Goal: Information Seeking & Learning: Find specific fact

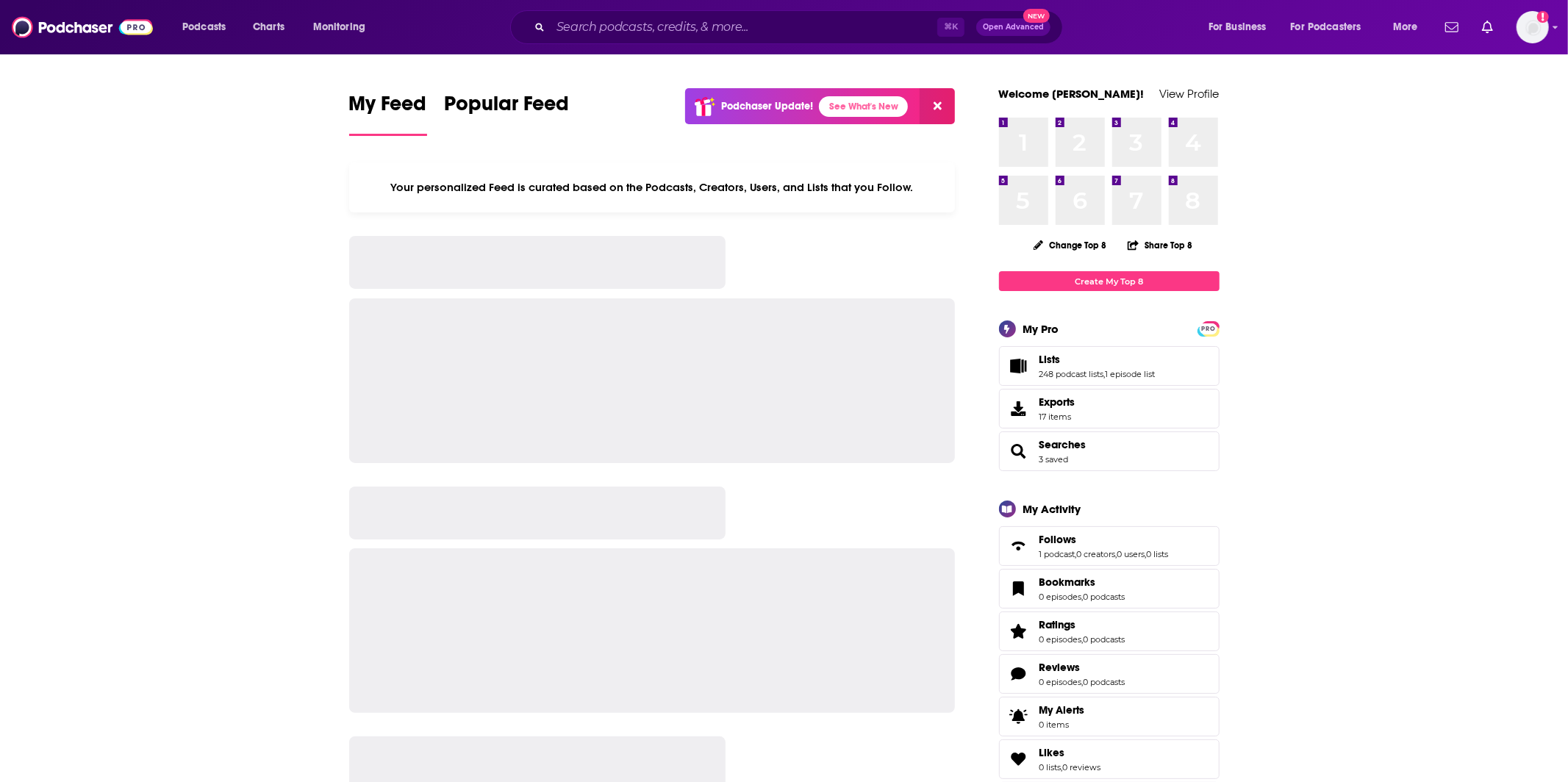
click at [703, 7] on div "Podcasts Charts Monitoring ⌘ K Open Advanced New For Business For Podcasters Mo…" at bounding box center [784, 27] width 1568 height 54
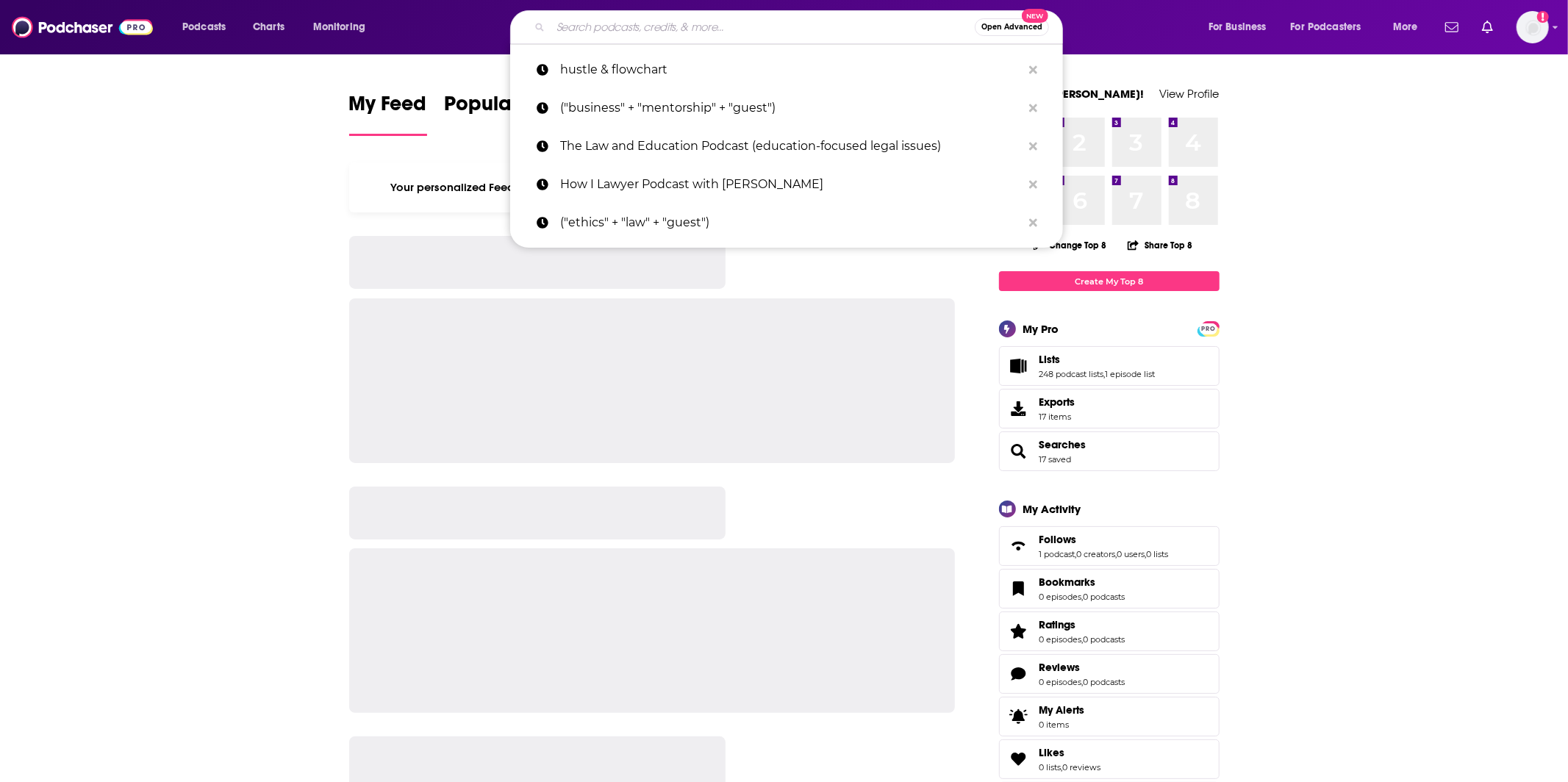
click at [704, 22] on input "Search podcasts, credits, & more..." at bounding box center [763, 26] width 424 height 23
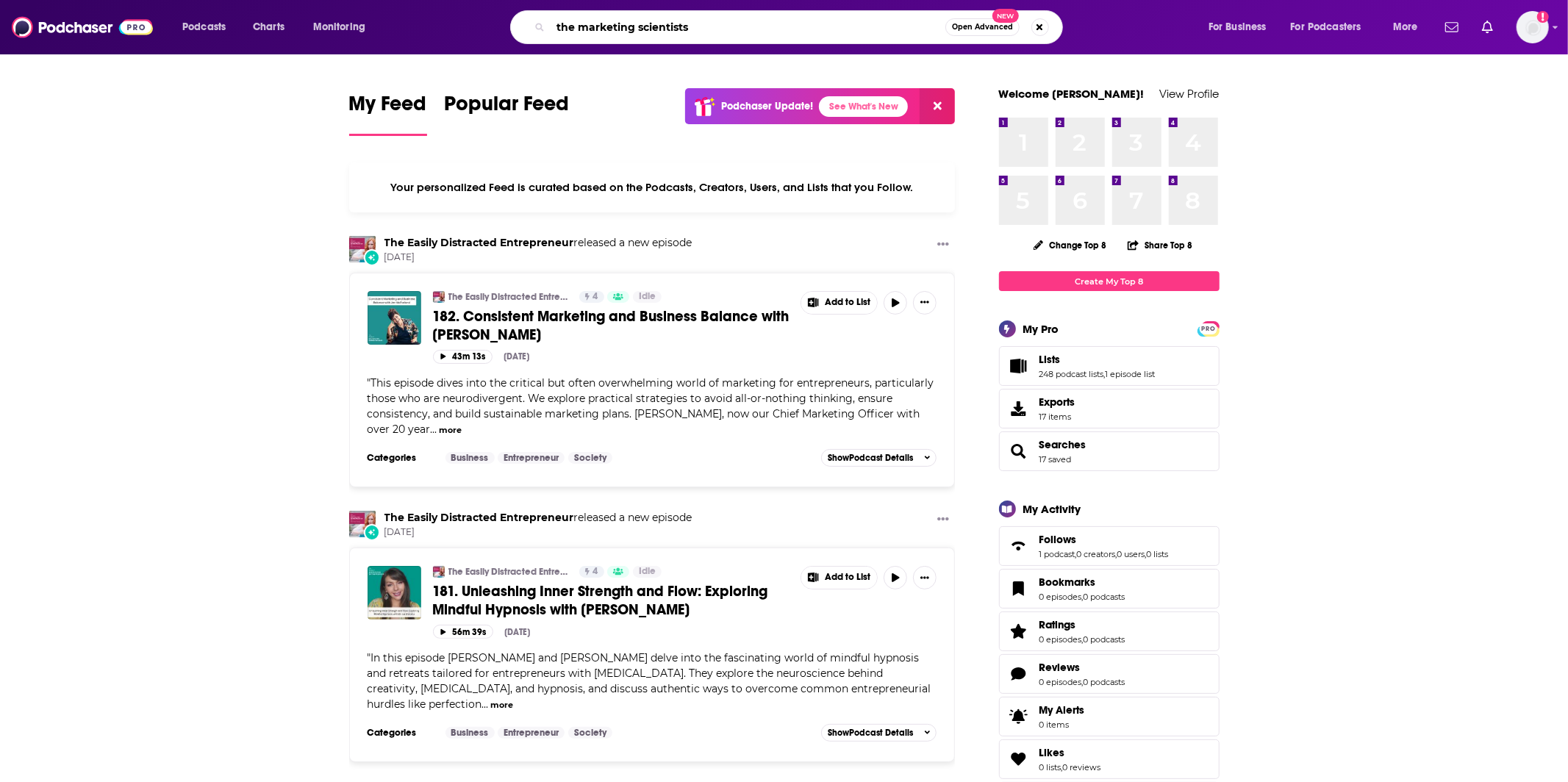
type input "the marketing scientists"
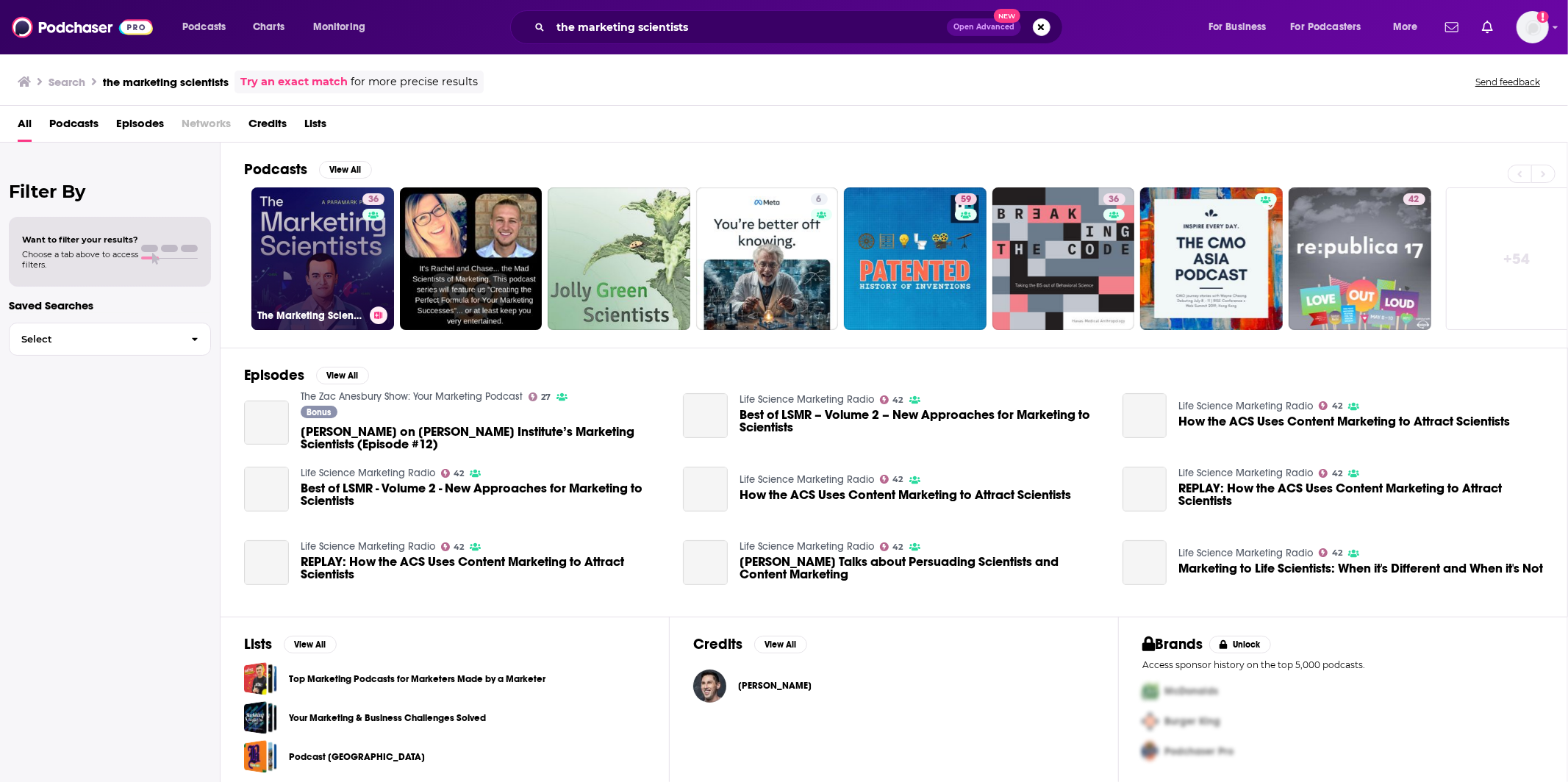
click at [351, 275] on link "36 The Marketing Scientists" at bounding box center [322, 258] width 143 height 143
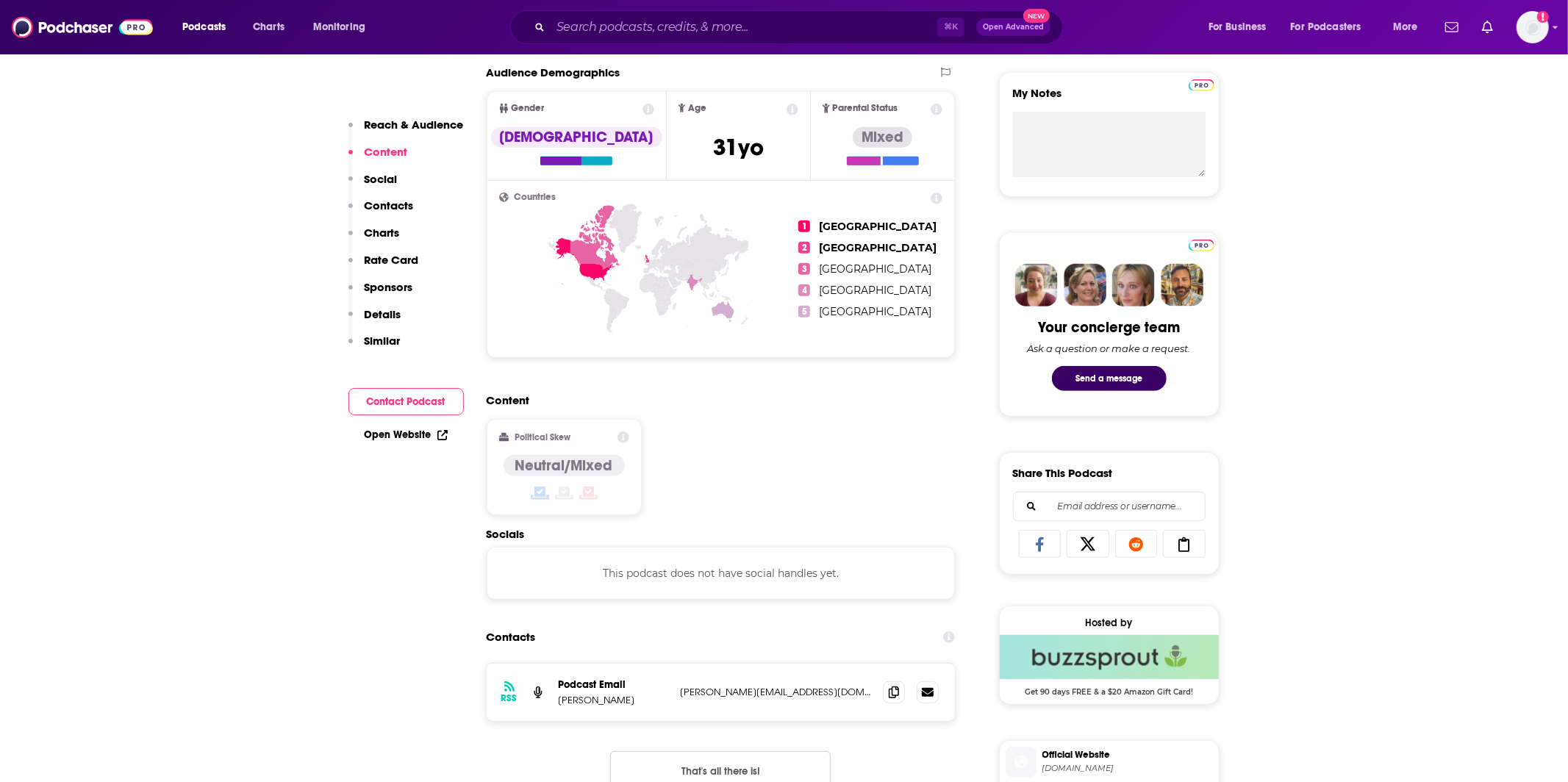
scroll to position [711, 0]
